Goal: Information Seeking & Learning: Learn about a topic

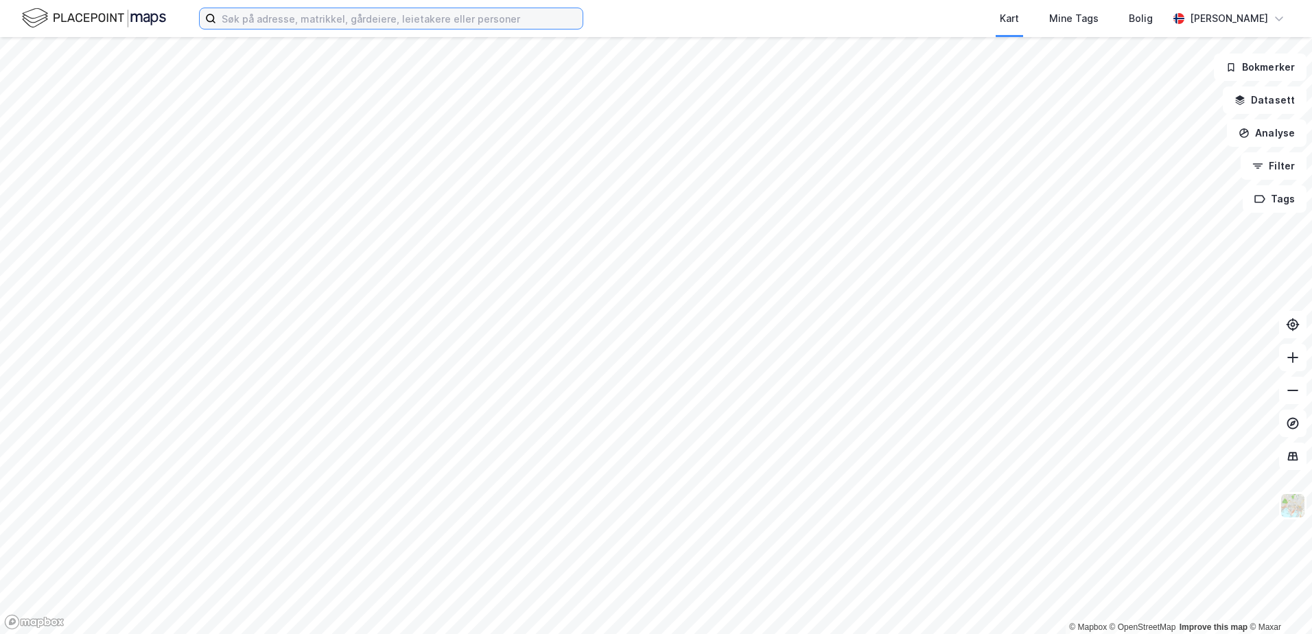
click at [340, 19] on input at bounding box center [399, 18] width 367 height 21
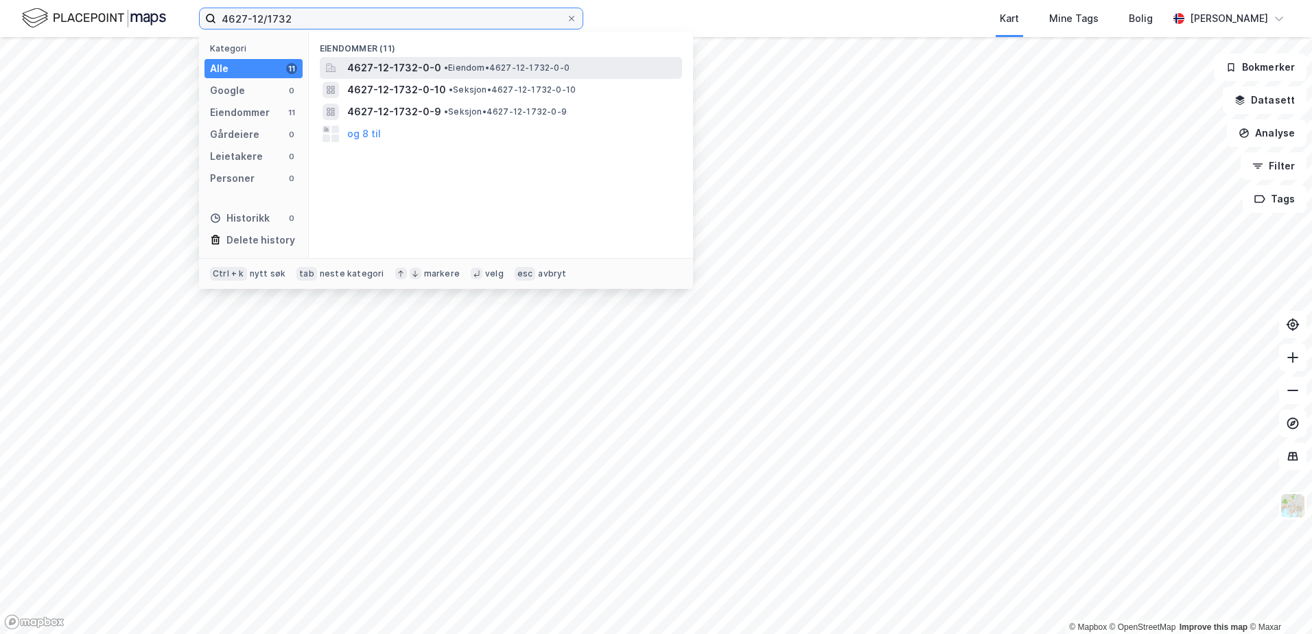
type input "4627-12/1732"
click at [520, 69] on span "• Eiendom • 4627-12-1732-0-0" at bounding box center [507, 67] width 126 height 11
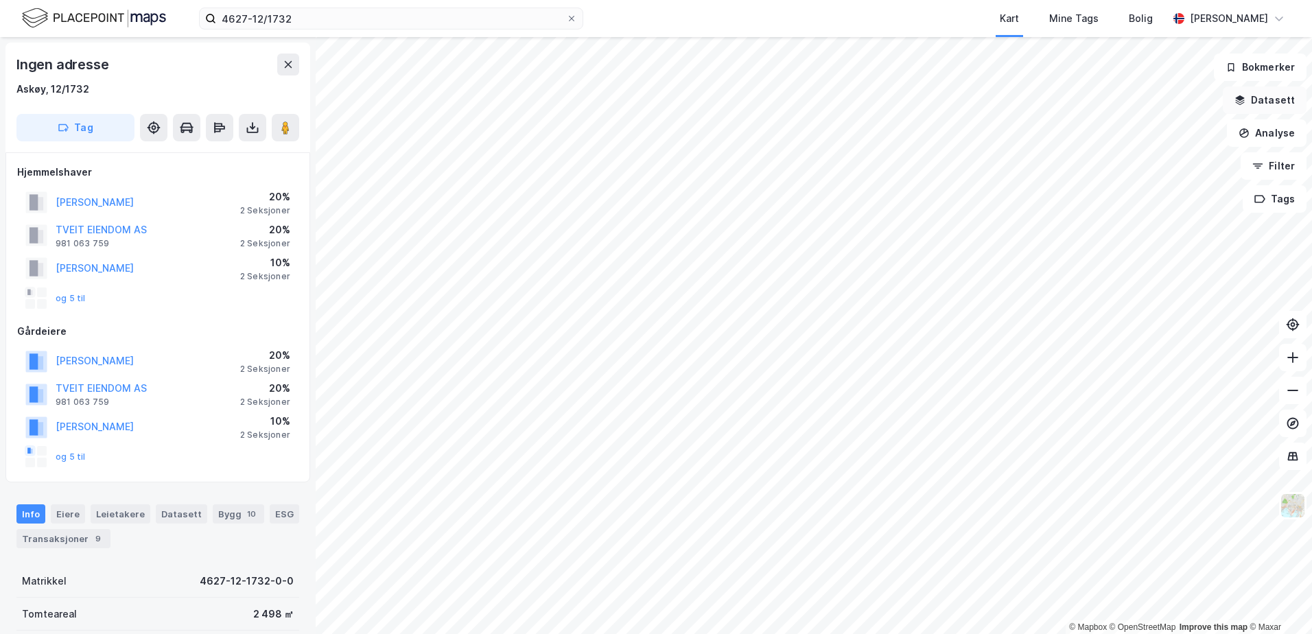
click at [1241, 103] on icon "button" at bounding box center [1240, 103] width 9 height 3
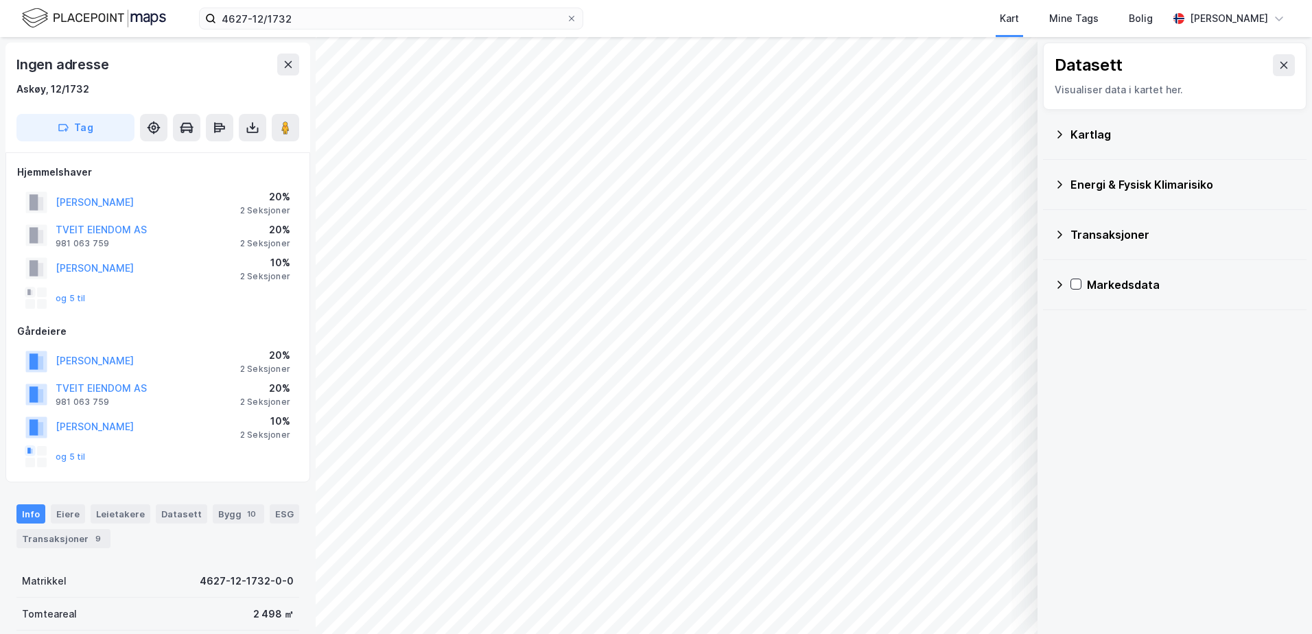
click at [1056, 132] on icon at bounding box center [1059, 134] width 11 height 11
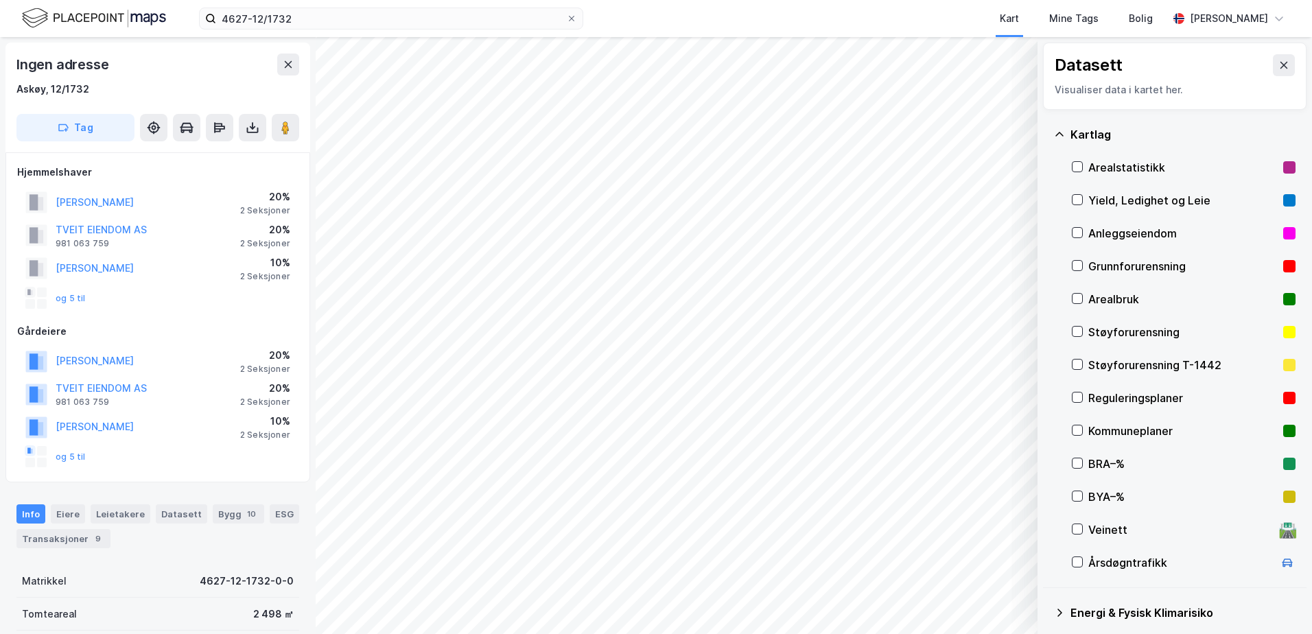
click at [1101, 397] on div "Reguleringsplaner" at bounding box center [1183, 398] width 189 height 16
click at [968, 597] on button "Vis" at bounding box center [967, 598] width 114 height 22
click at [964, 570] on icon at bounding box center [961, 569] width 10 height 6
click at [964, 570] on icon at bounding box center [960, 568] width 11 height 11
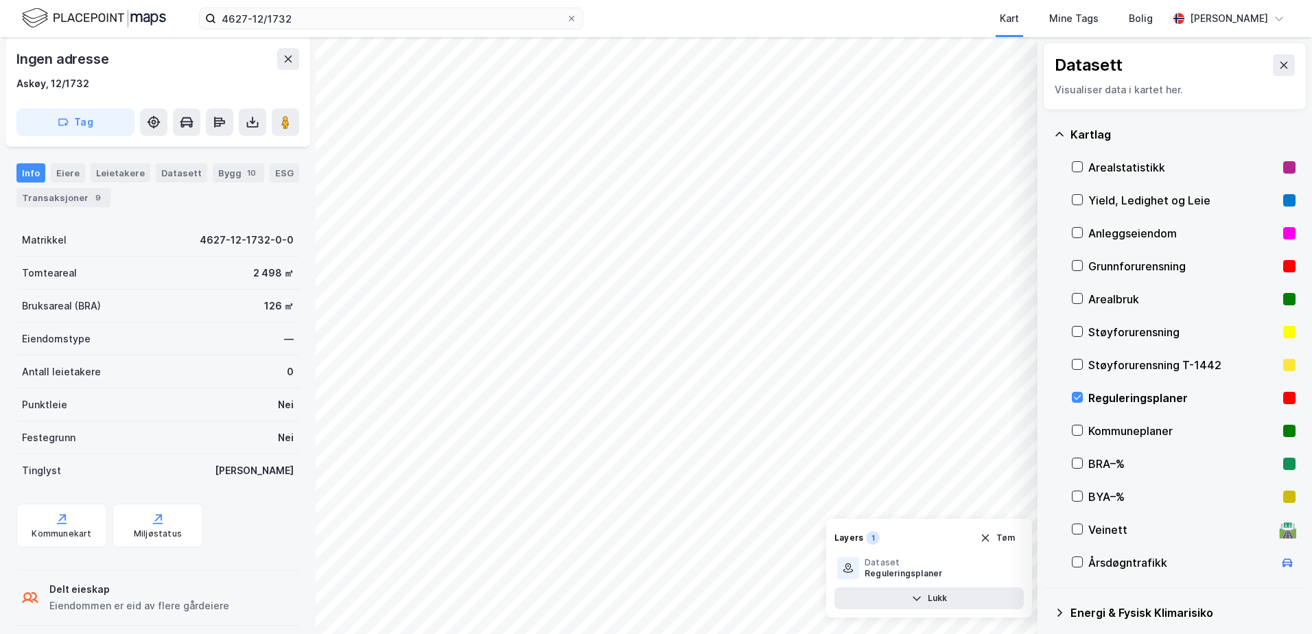
scroll to position [410, 0]
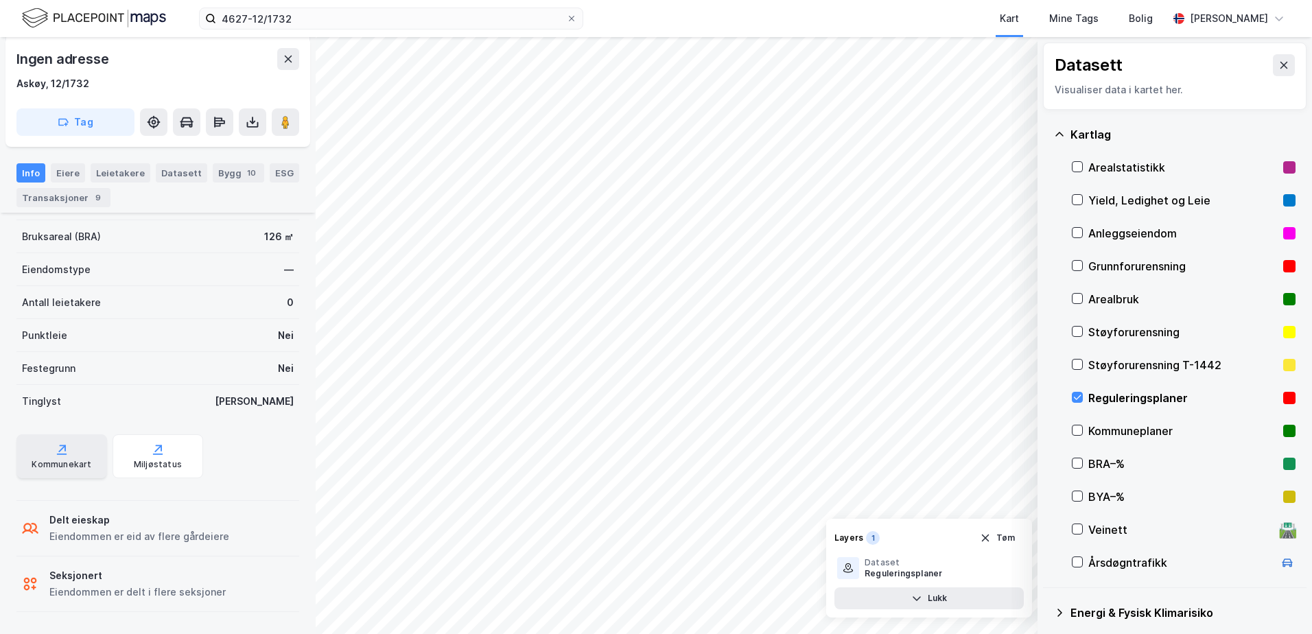
click at [55, 463] on div "Kommunekart" at bounding box center [62, 464] width 60 height 11
click at [1080, 397] on icon at bounding box center [1078, 398] width 10 height 10
click at [1061, 135] on icon at bounding box center [1059, 134] width 11 height 11
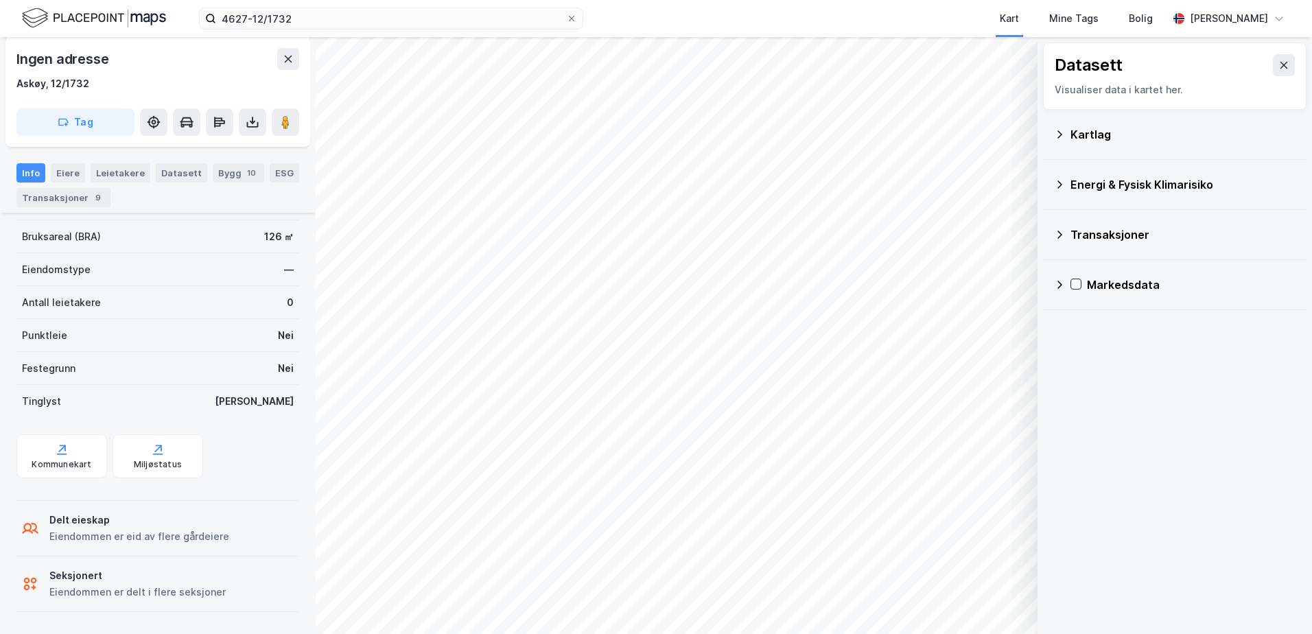
click at [1060, 183] on icon at bounding box center [1060, 185] width 5 height 8
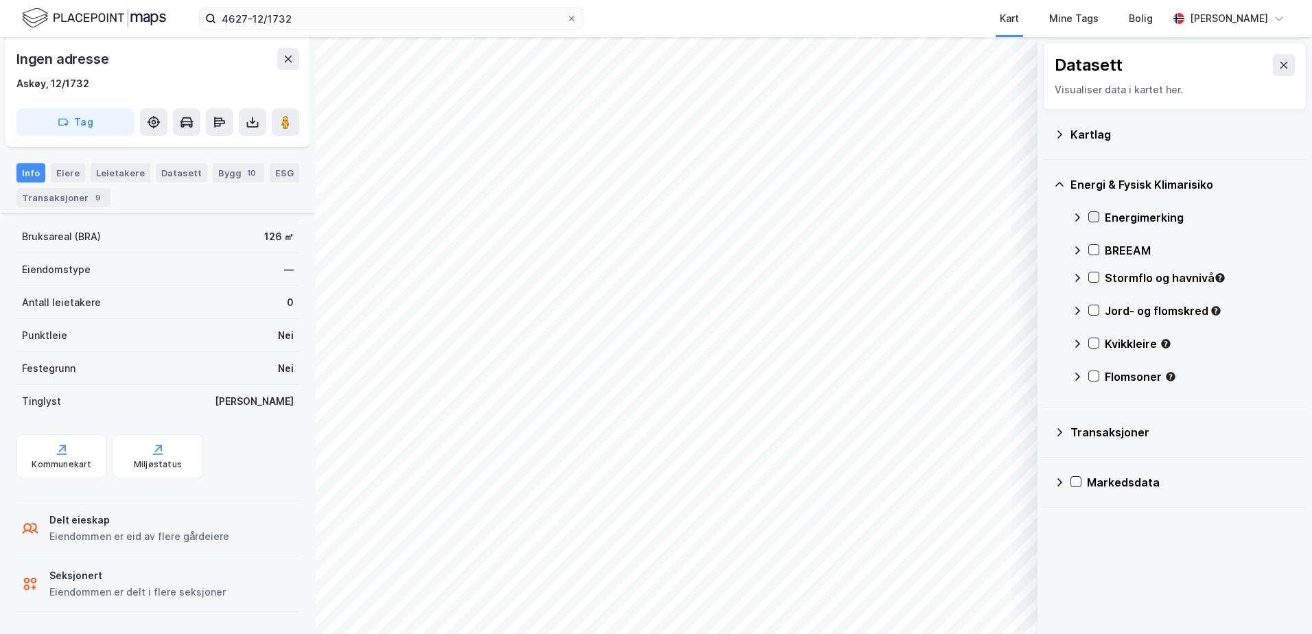
click at [1095, 214] on icon at bounding box center [1094, 217] width 10 height 10
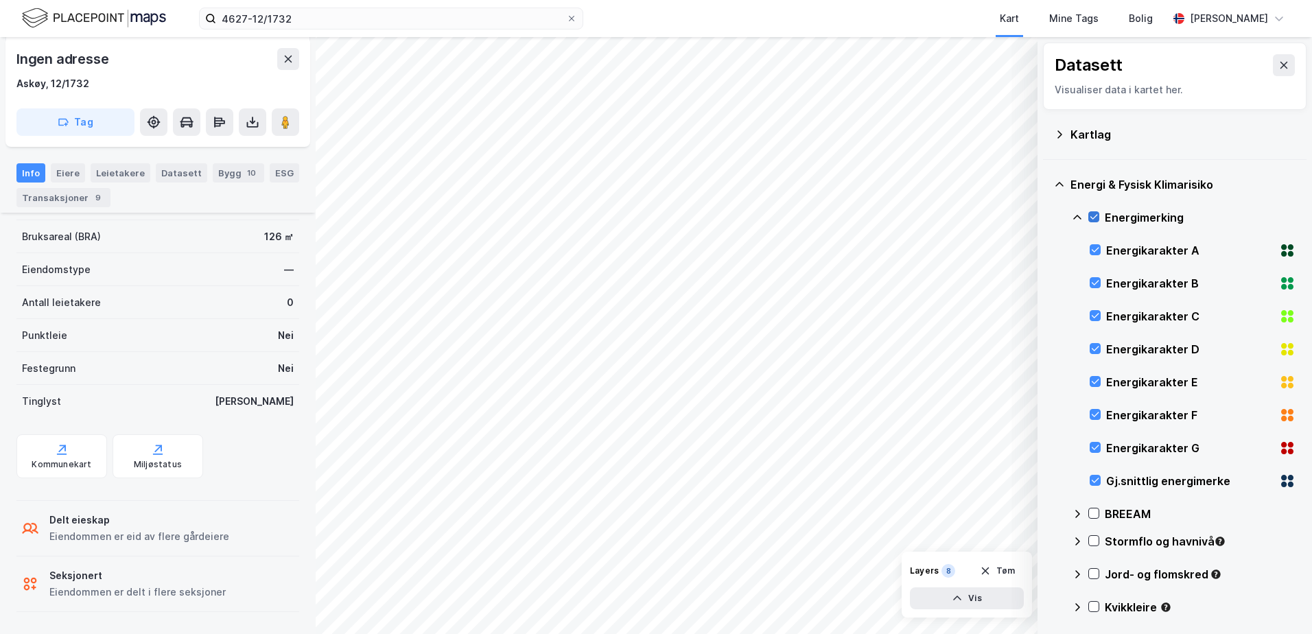
click at [1095, 214] on icon at bounding box center [1094, 217] width 10 height 10
click at [1082, 218] on icon at bounding box center [1077, 217] width 11 height 11
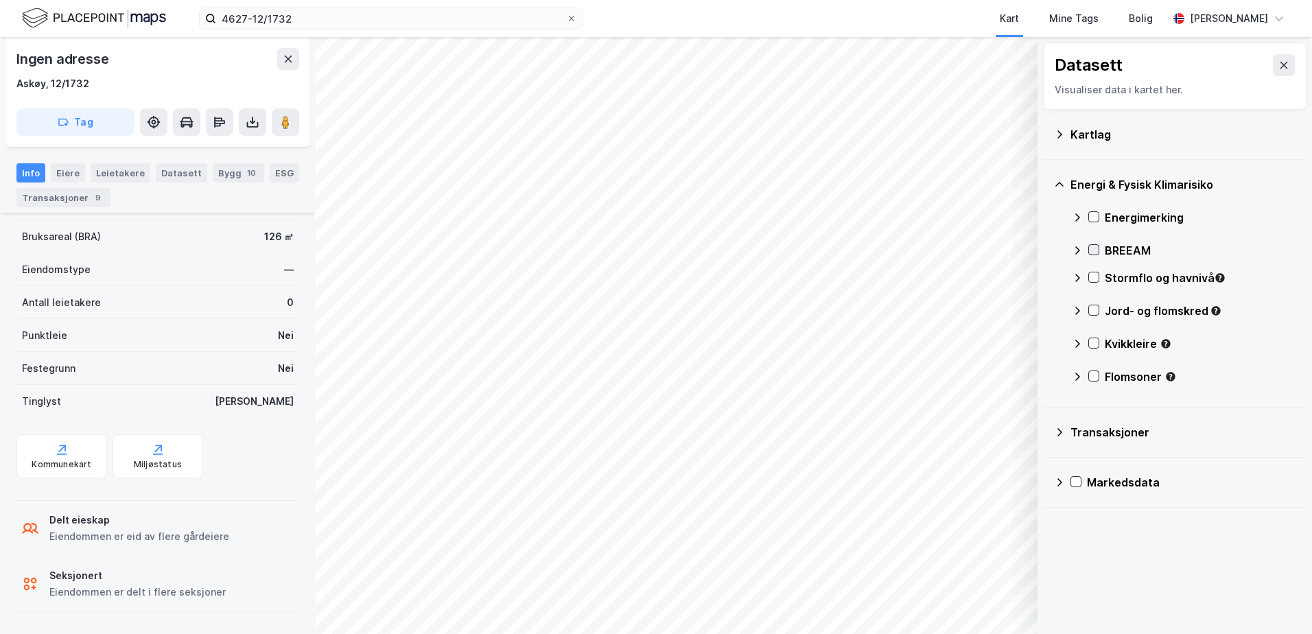
click at [1092, 253] on icon at bounding box center [1094, 250] width 10 height 10
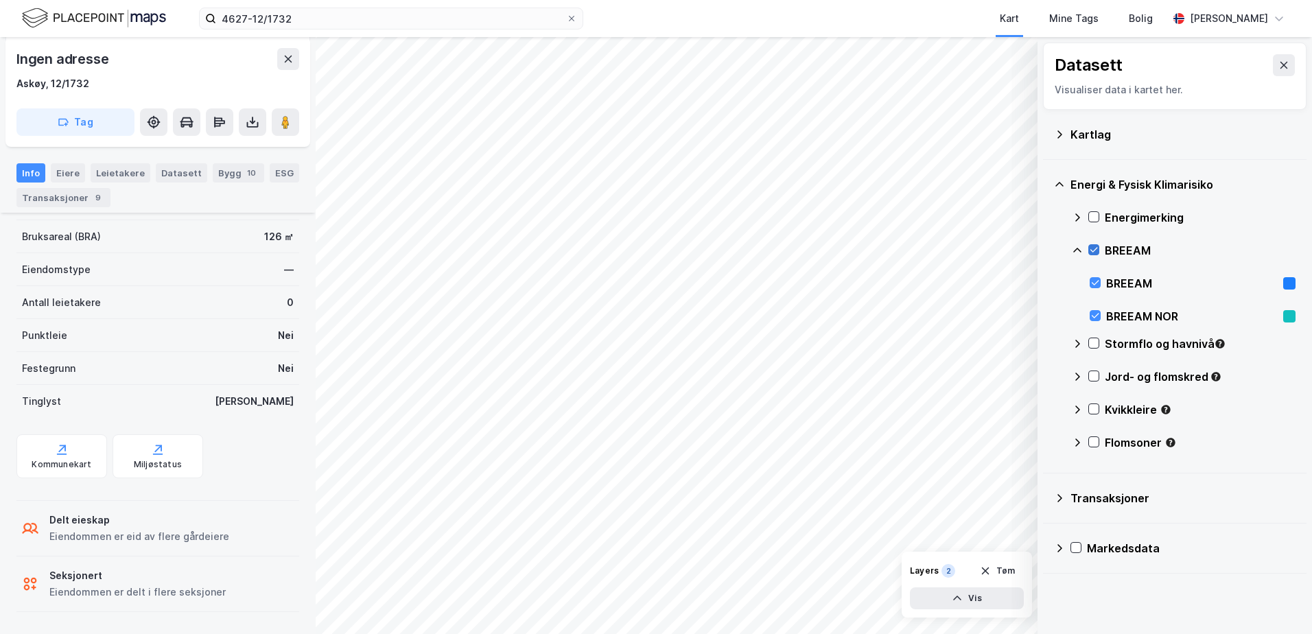
click at [1093, 253] on icon at bounding box center [1094, 250] width 10 height 10
click at [1080, 251] on icon at bounding box center [1077, 250] width 8 height 5
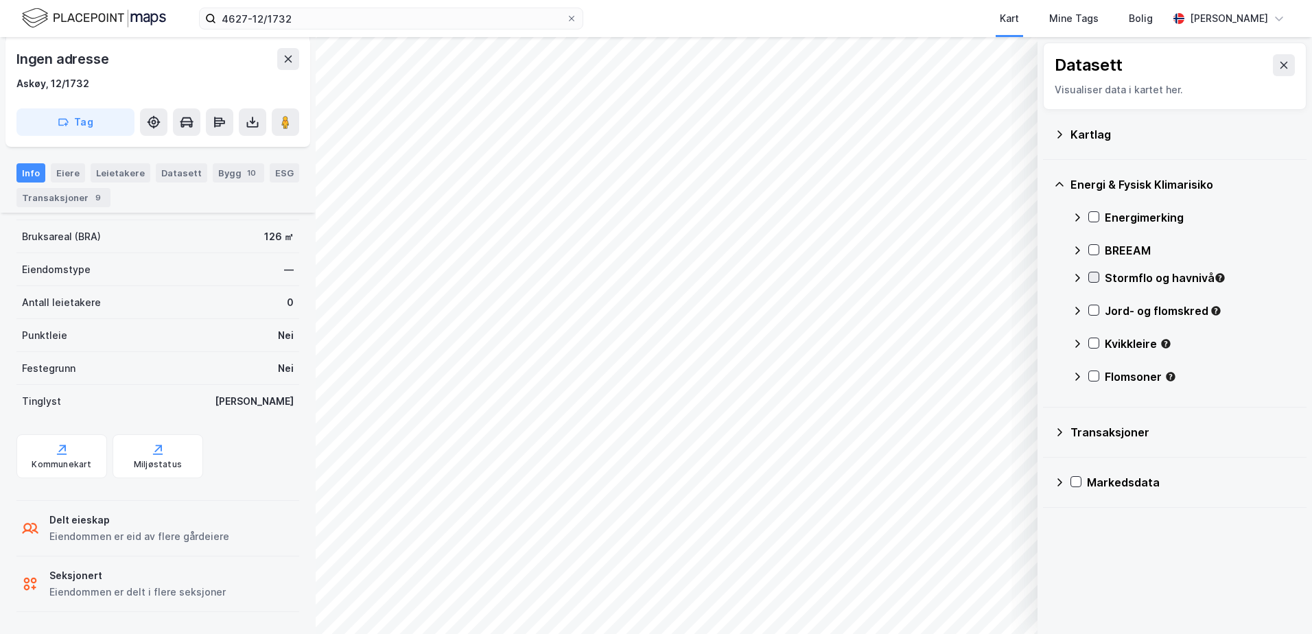
click at [1096, 276] on icon at bounding box center [1094, 277] width 10 height 10
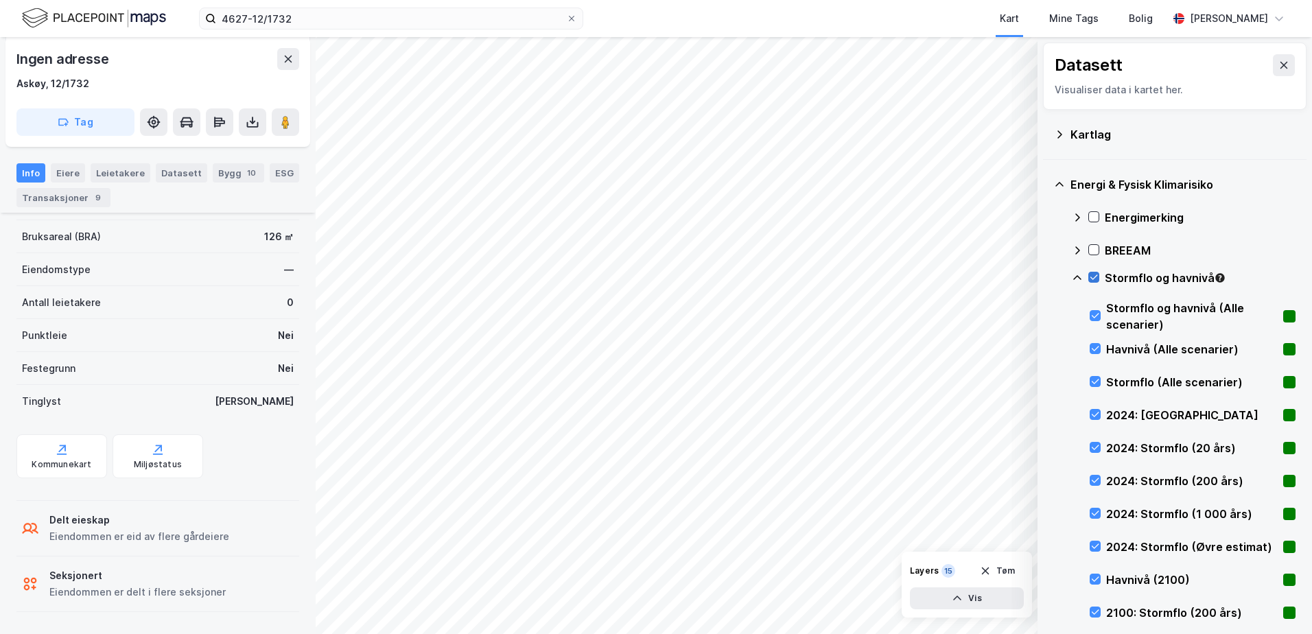
click at [1089, 278] on div at bounding box center [1094, 277] width 11 height 11
click at [1079, 279] on icon at bounding box center [1077, 277] width 11 height 11
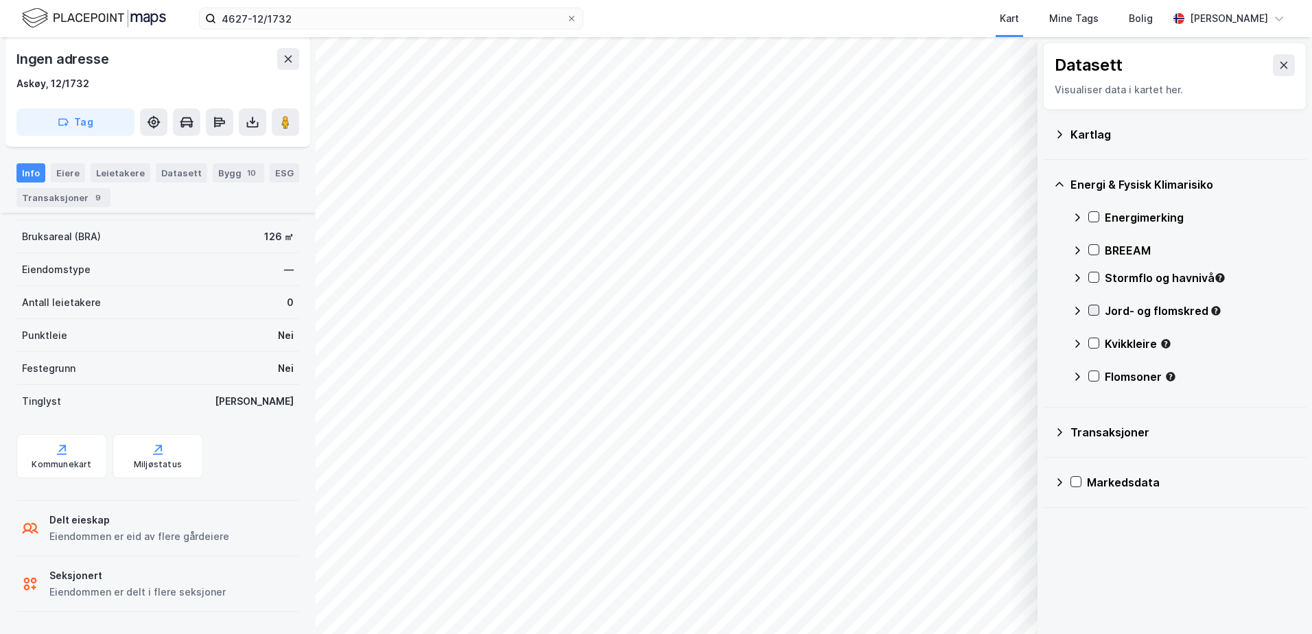
click at [1094, 305] on icon at bounding box center [1094, 310] width 10 height 10
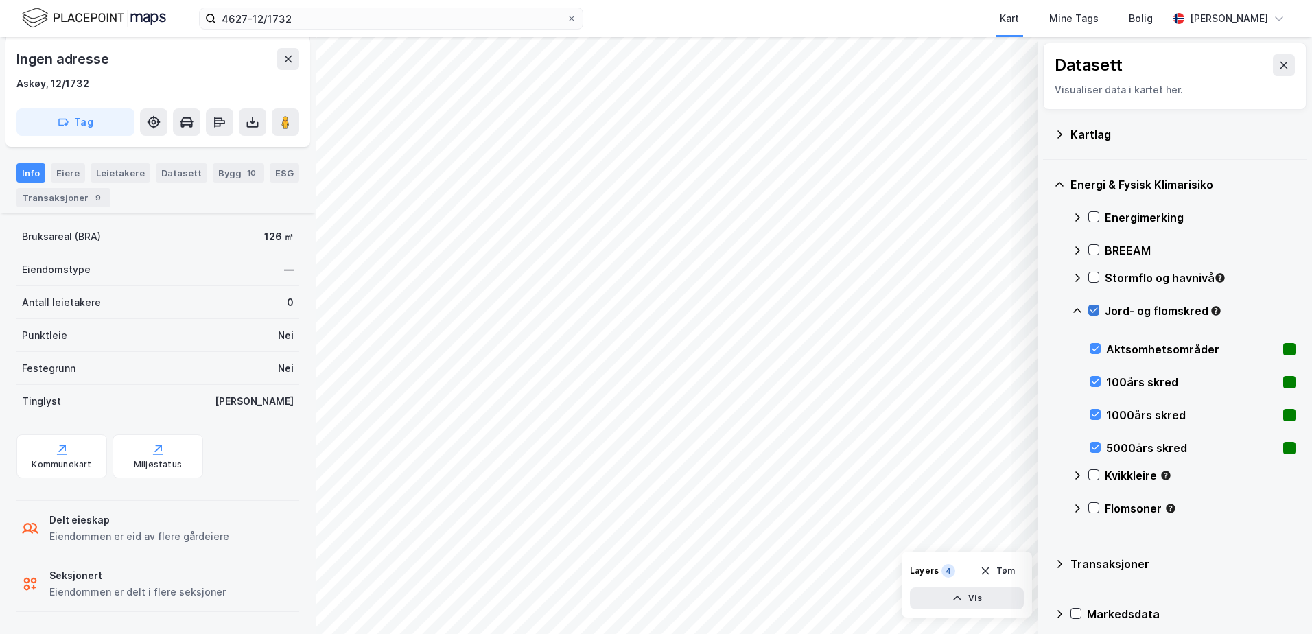
click at [1094, 312] on icon at bounding box center [1095, 310] width 8 height 5
click at [1080, 308] on icon at bounding box center [1077, 310] width 11 height 11
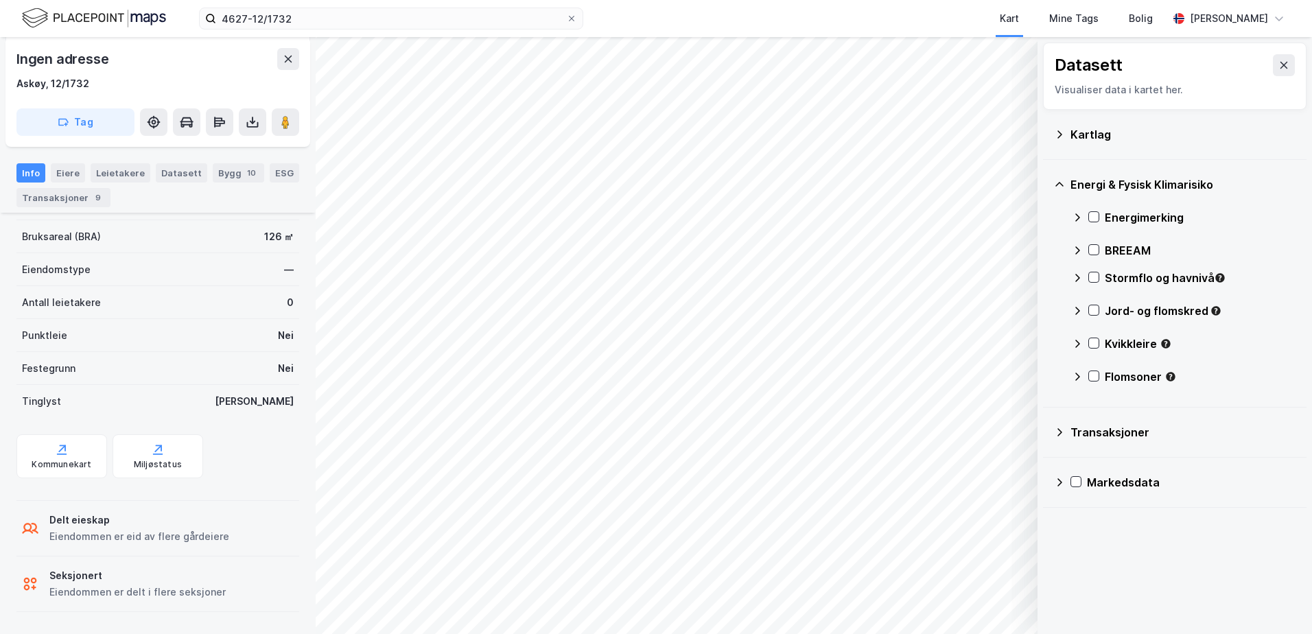
click at [1077, 310] on icon at bounding box center [1077, 310] width 11 height 11
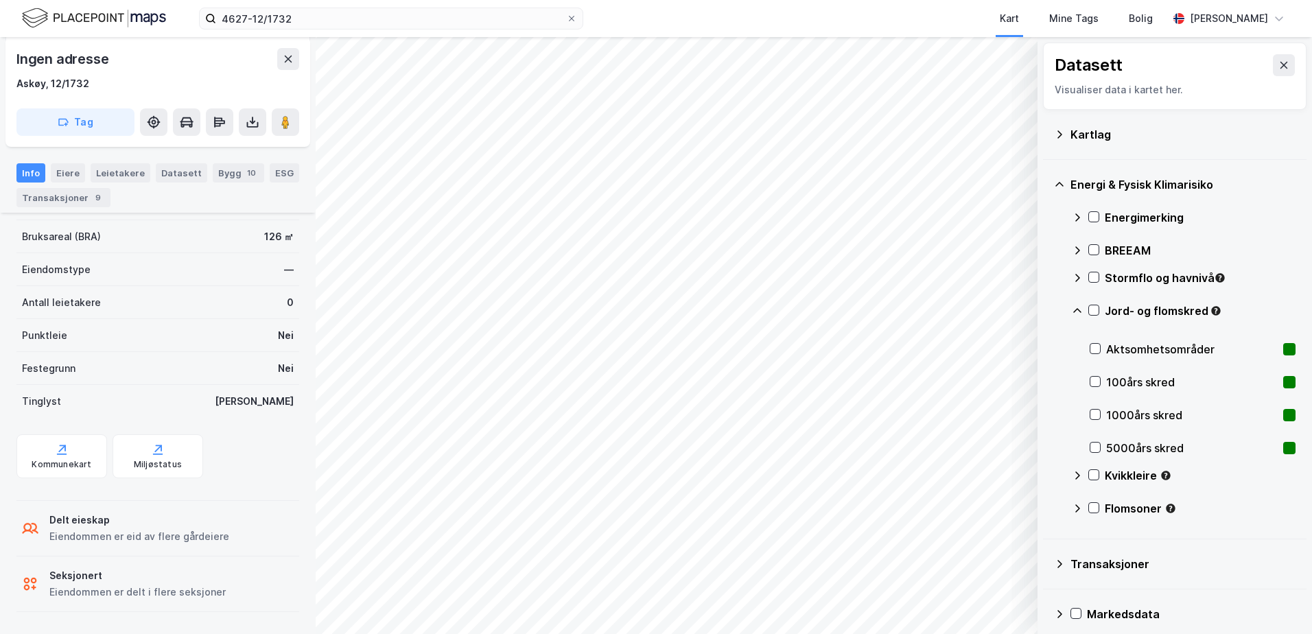
click at [1075, 307] on icon at bounding box center [1077, 310] width 11 height 11
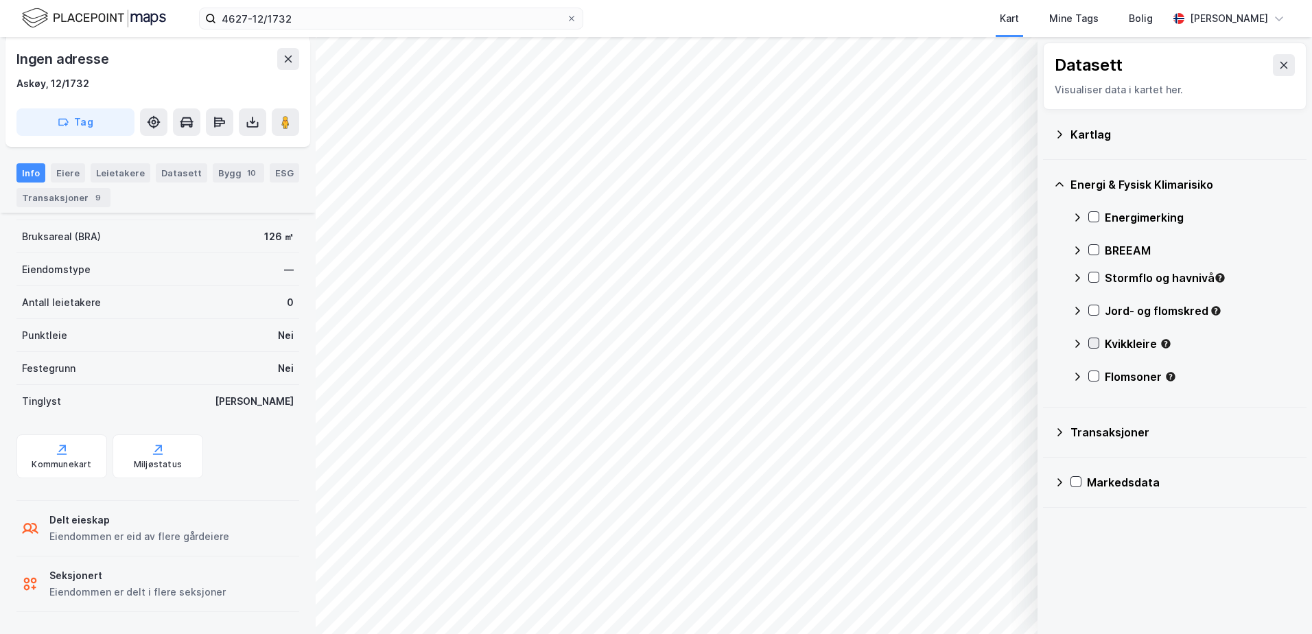
click at [1096, 345] on icon at bounding box center [1094, 343] width 10 height 10
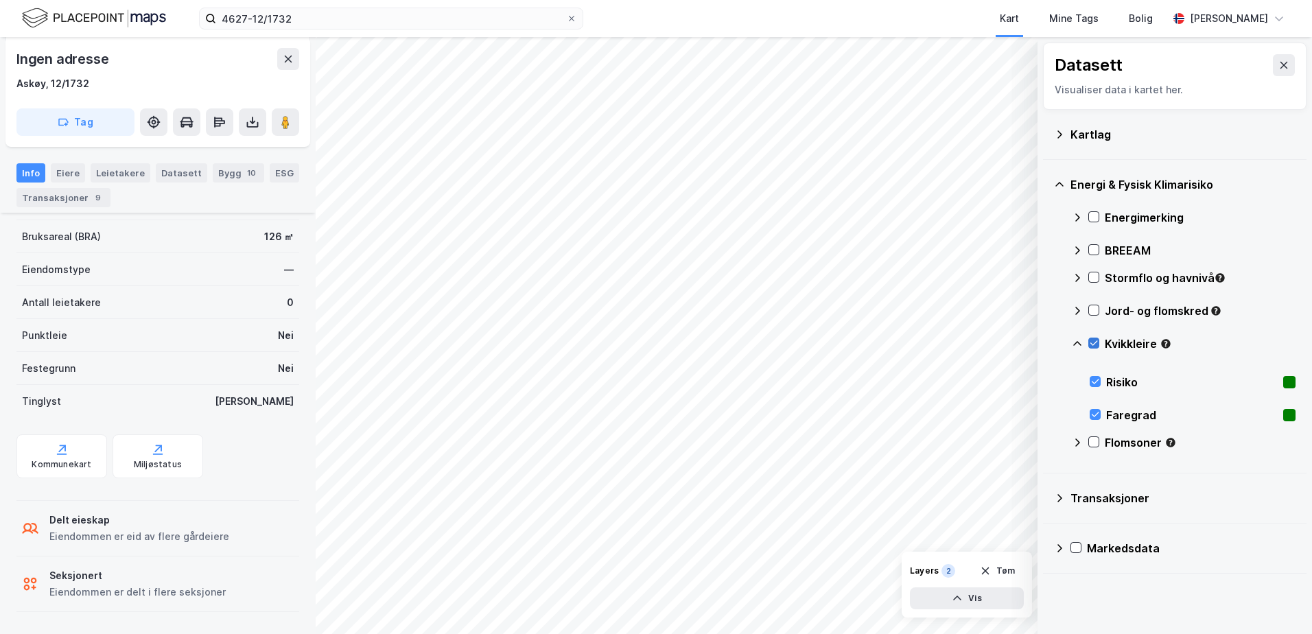
click at [1096, 344] on icon at bounding box center [1094, 343] width 10 height 10
click at [1077, 344] on icon at bounding box center [1077, 343] width 11 height 11
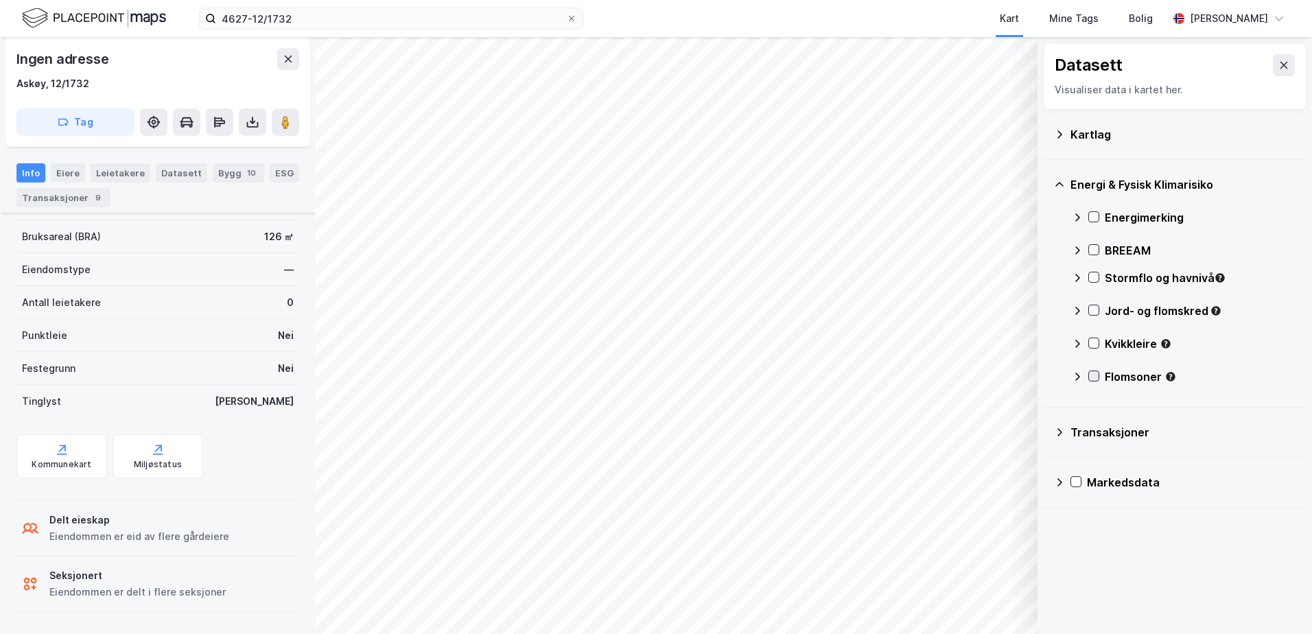
click at [1096, 373] on icon at bounding box center [1094, 376] width 10 height 10
